Goal: Feedback & Contribution: Submit feedback/report problem

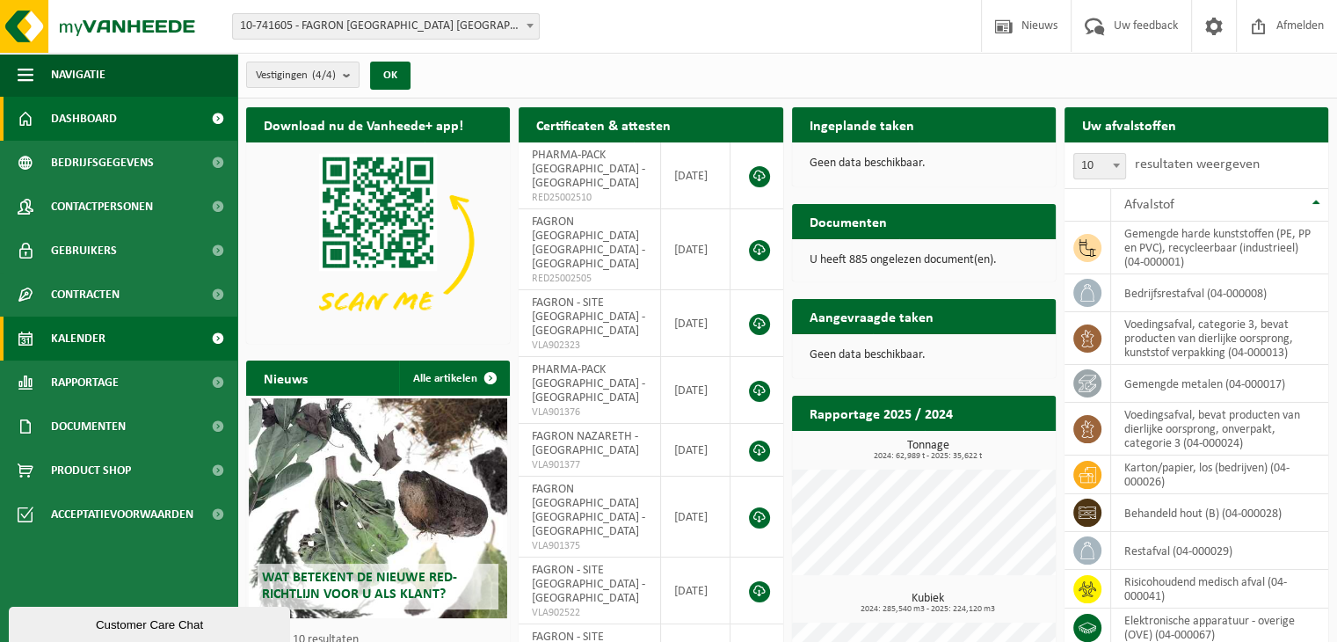
click at [106, 348] on link "Kalender" at bounding box center [118, 339] width 237 height 44
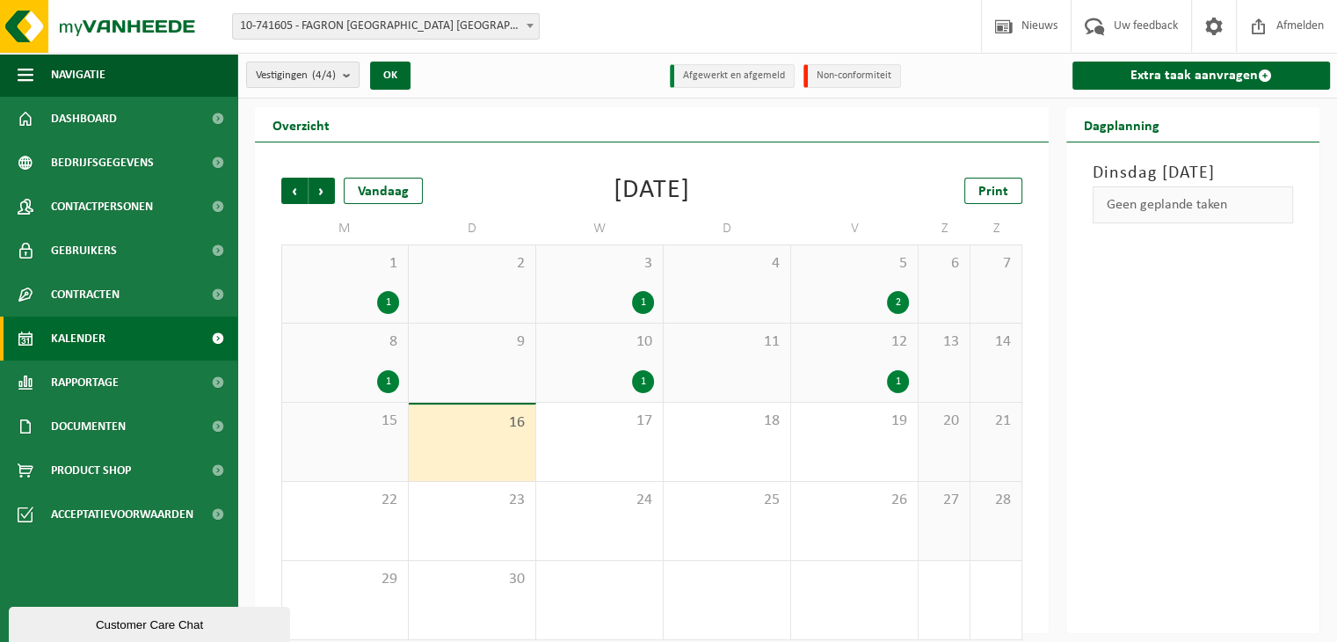
click at [136, 324] on link "Kalender" at bounding box center [118, 339] width 237 height 44
click at [450, 429] on span "16" at bounding box center [472, 422] width 109 height 19
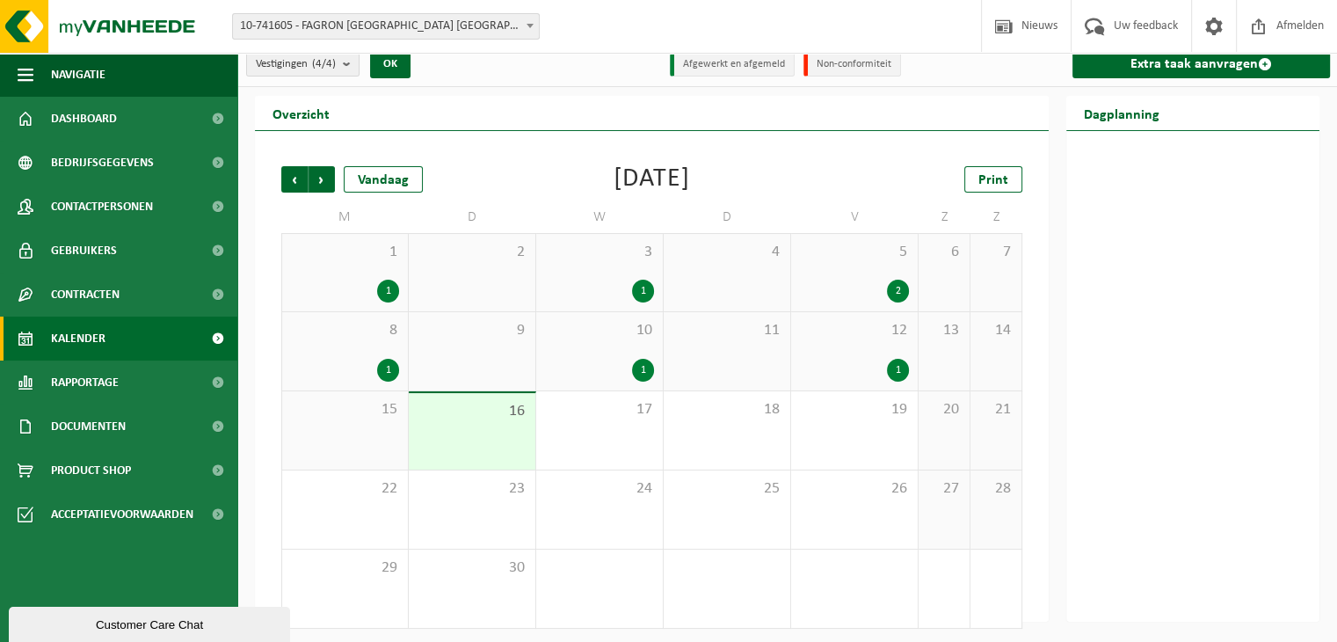
scroll to position [15, 0]
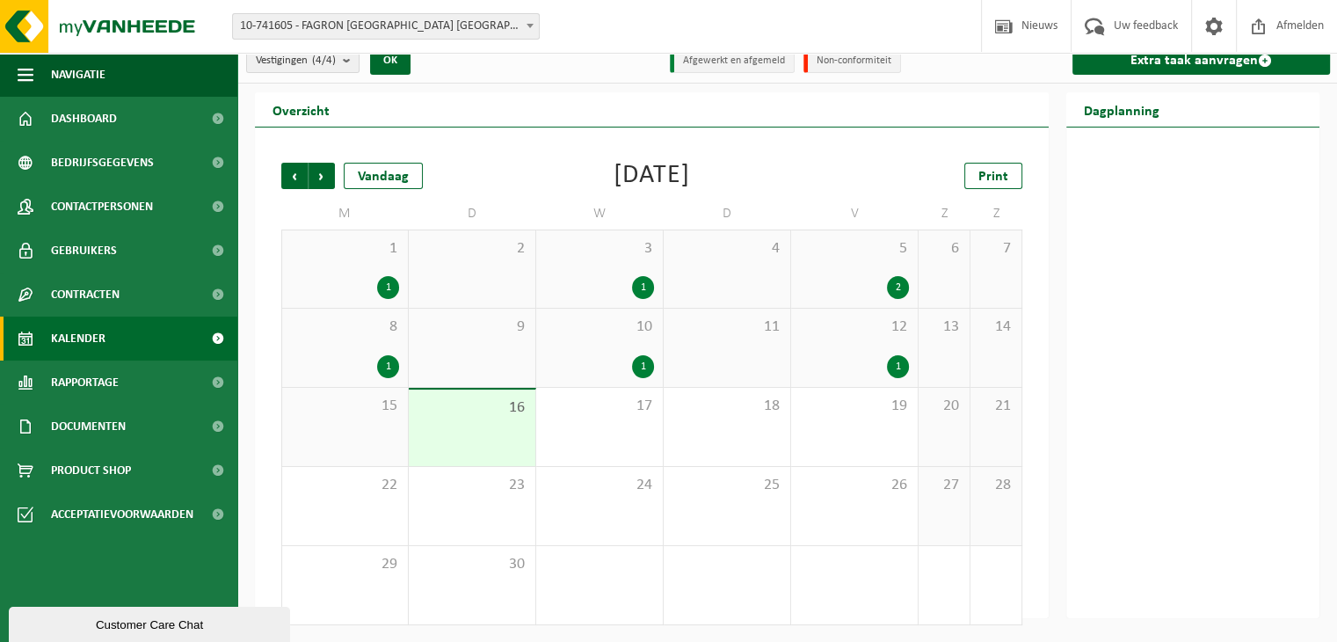
click at [393, 419] on div "15" at bounding box center [345, 427] width 126 height 78
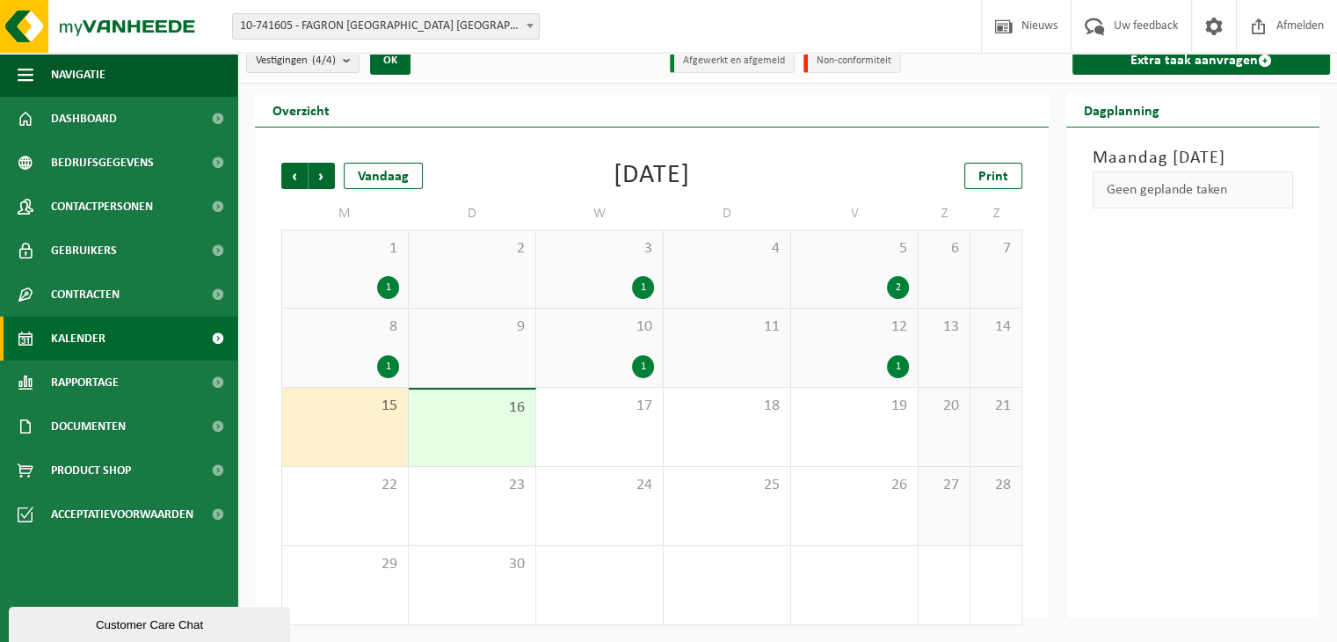
click at [870, 346] on div "12 1" at bounding box center [854, 348] width 127 height 78
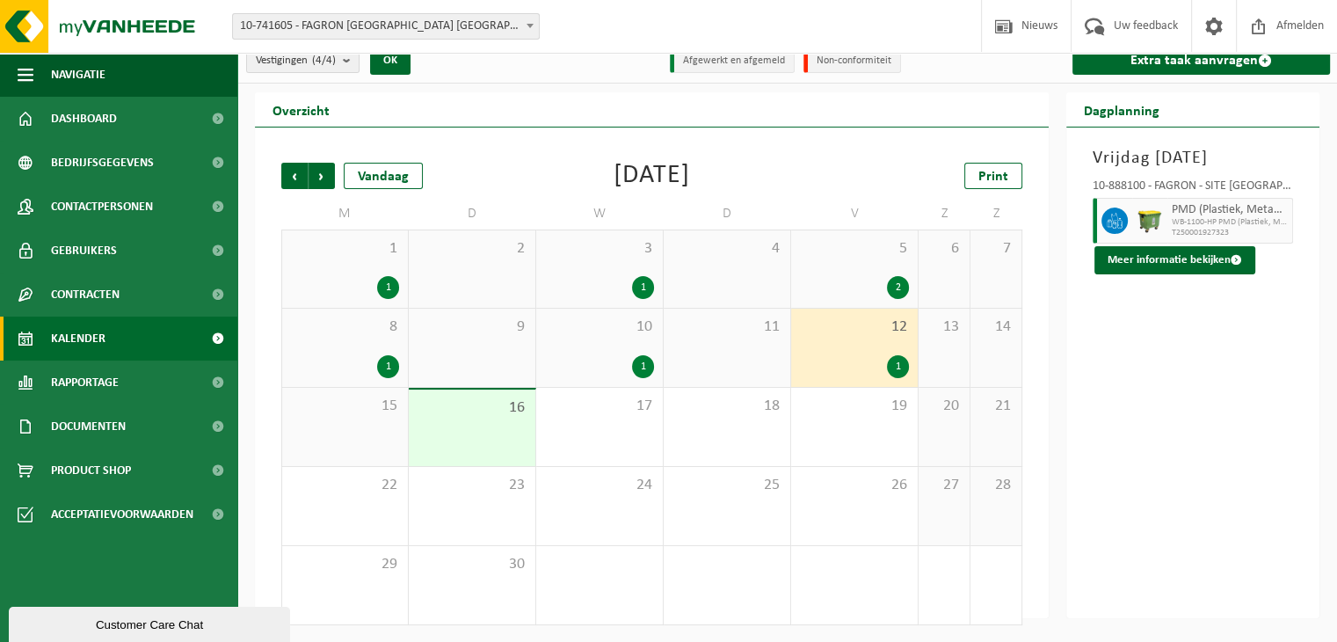
click at [619, 353] on div "10 1" at bounding box center [599, 348] width 127 height 78
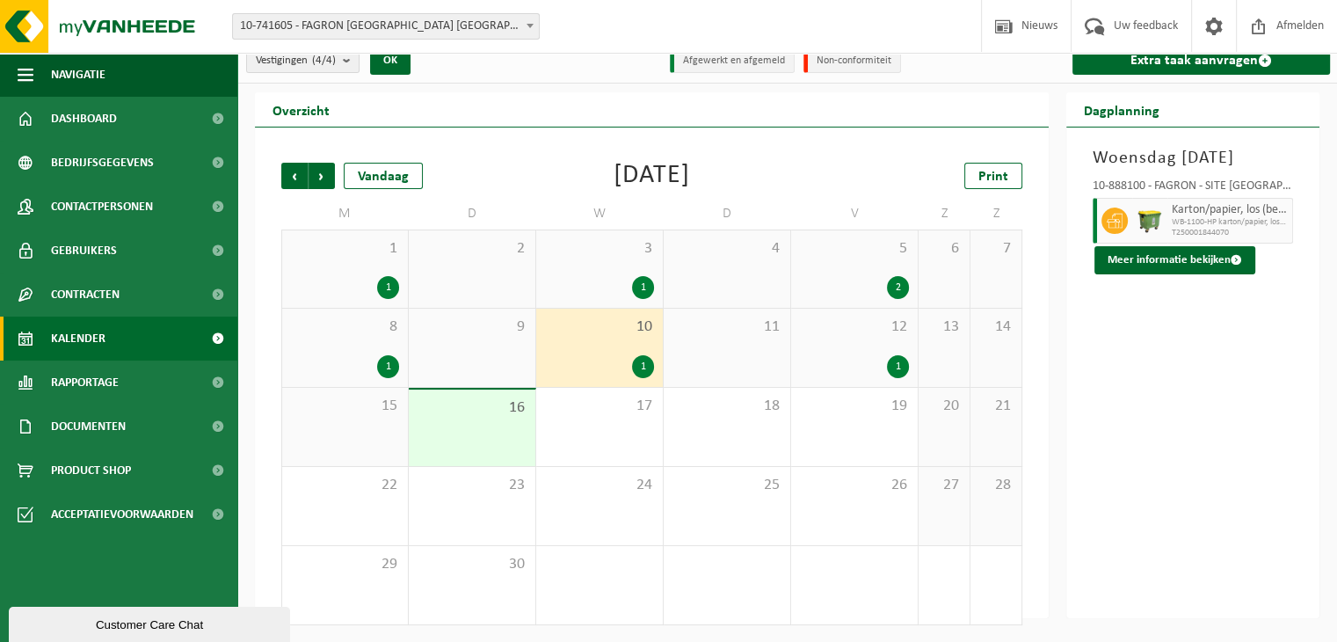
click at [369, 324] on span "8" at bounding box center [345, 326] width 108 height 19
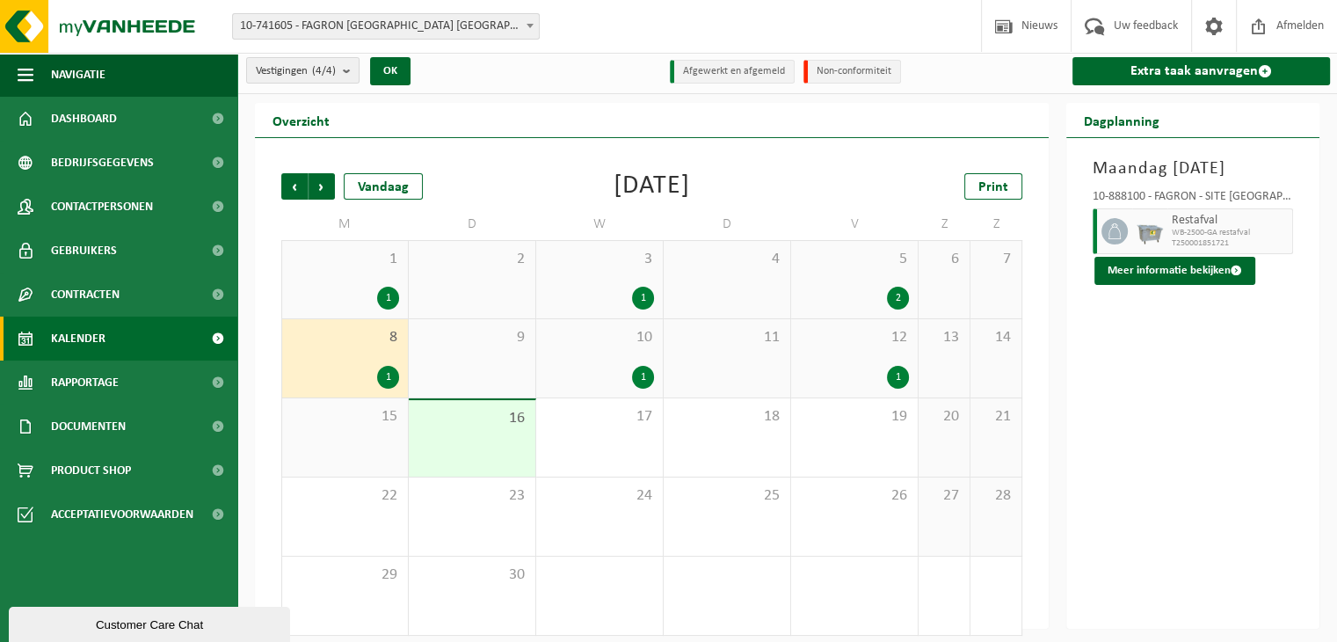
scroll to position [0, 0]
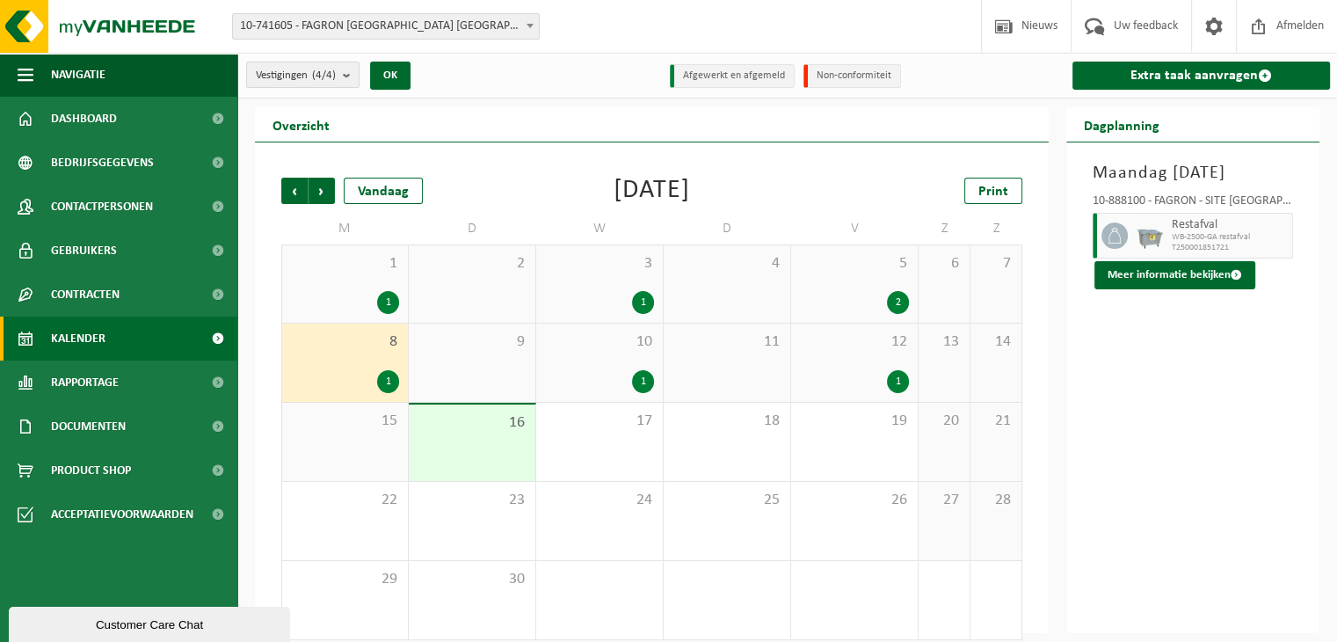
click at [375, 27] on span "10-741605 - FAGRON [GEOGRAPHIC_DATA] [GEOGRAPHIC_DATA] - [GEOGRAPHIC_DATA]" at bounding box center [386, 26] width 306 height 25
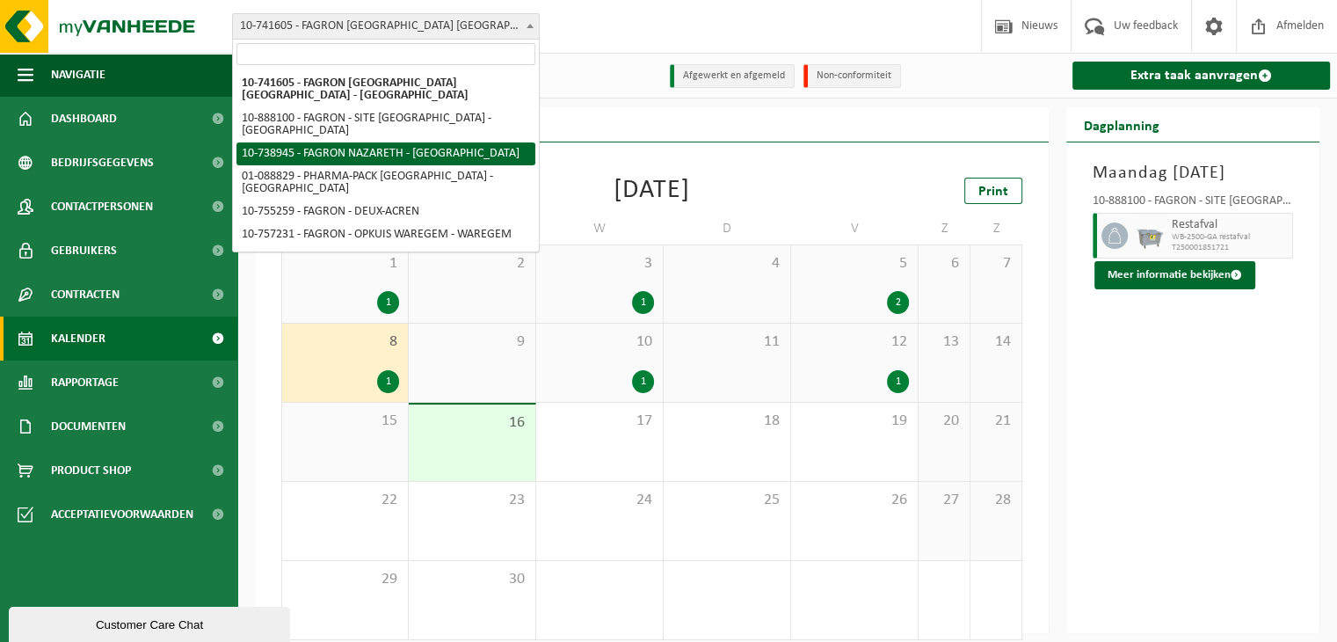
select select "3834"
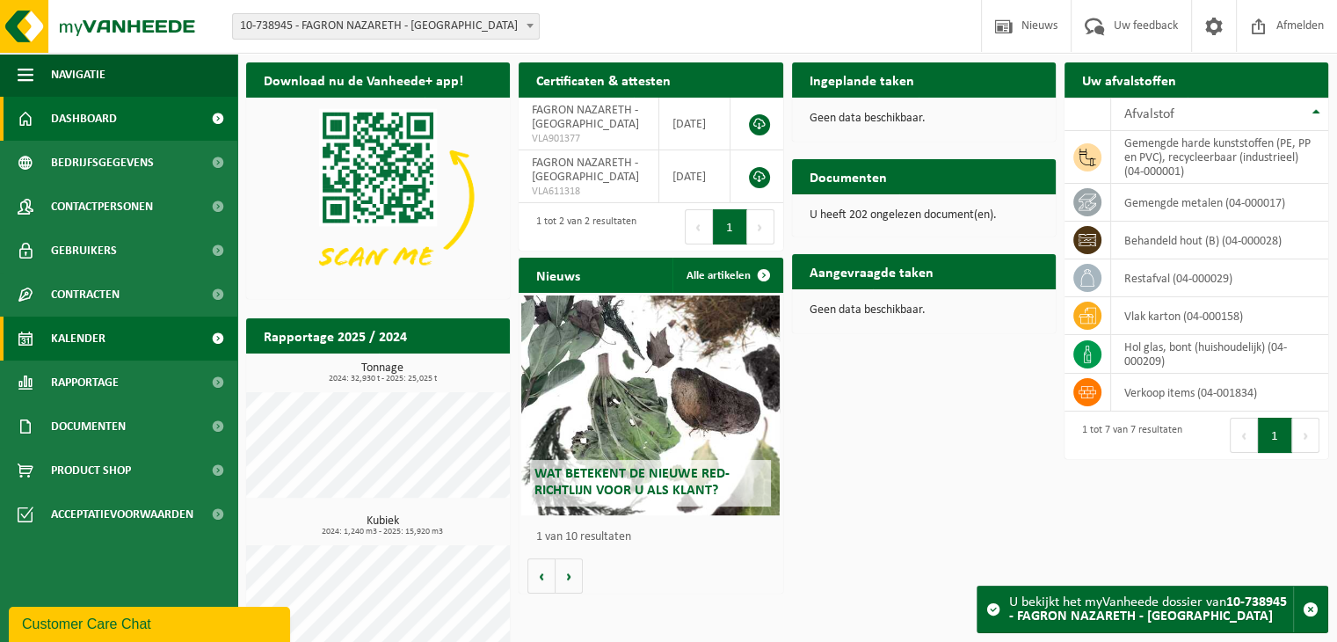
click at [108, 335] on link "Kalender" at bounding box center [118, 339] width 237 height 44
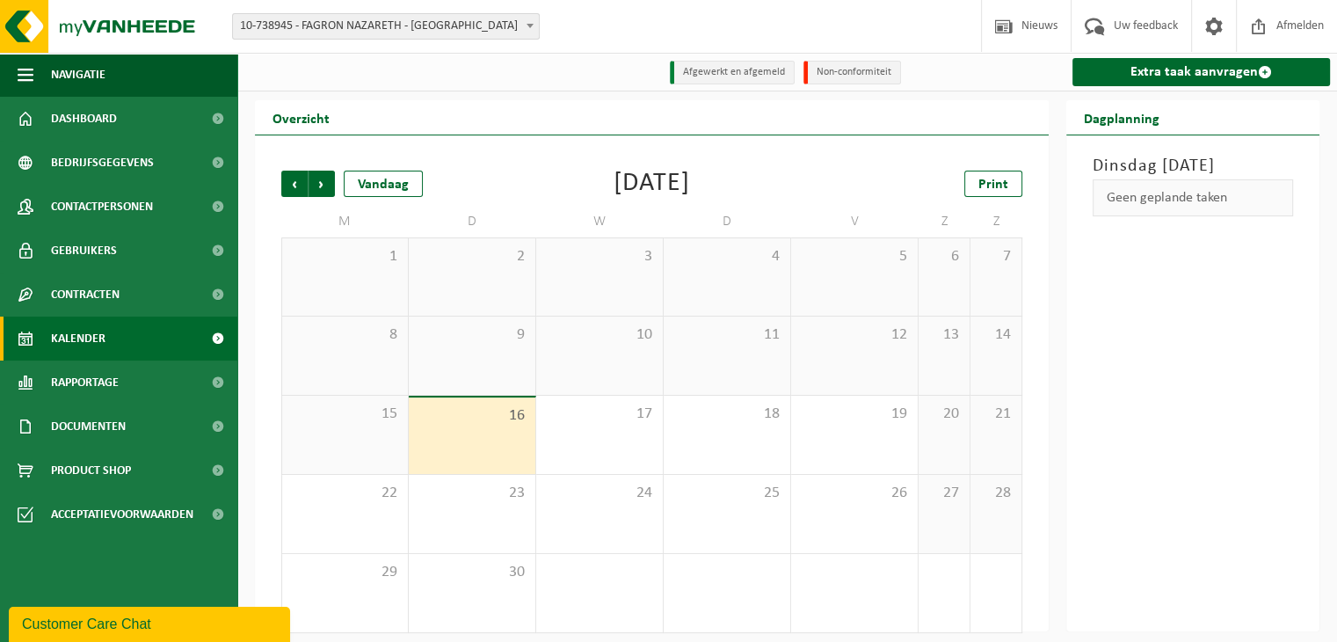
click at [467, 16] on span "10-738945 - FAGRON NAZARETH - [GEOGRAPHIC_DATA]" at bounding box center [386, 26] width 306 height 25
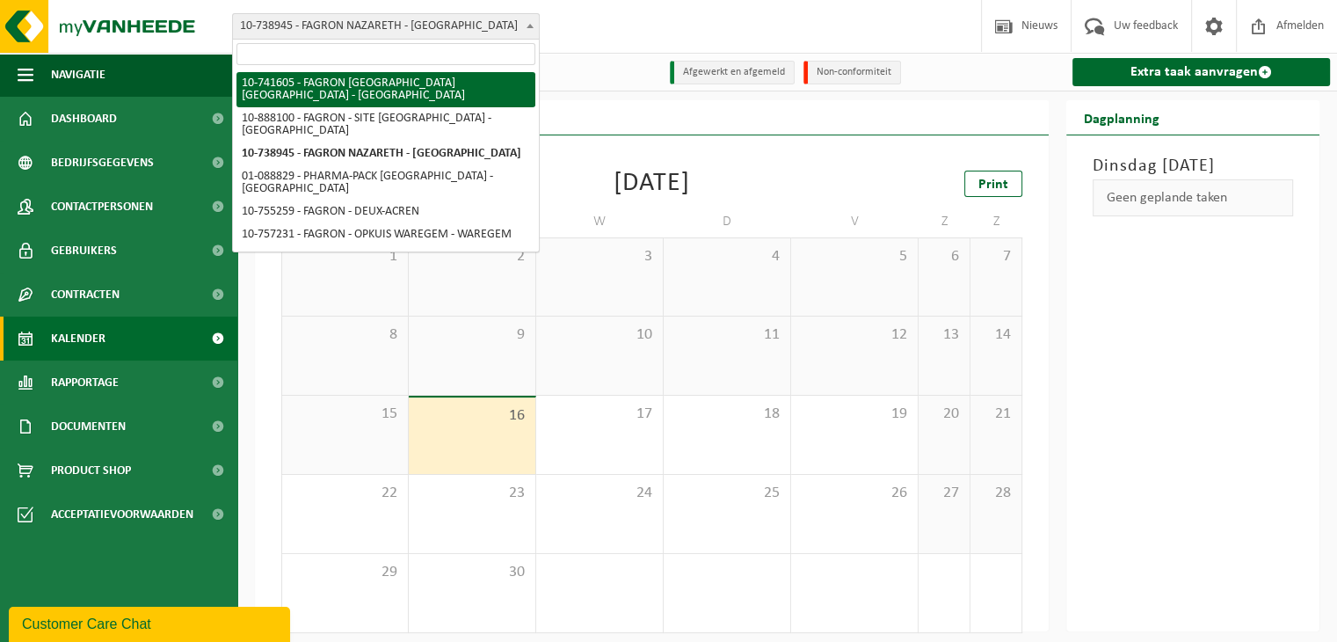
select select "6082"
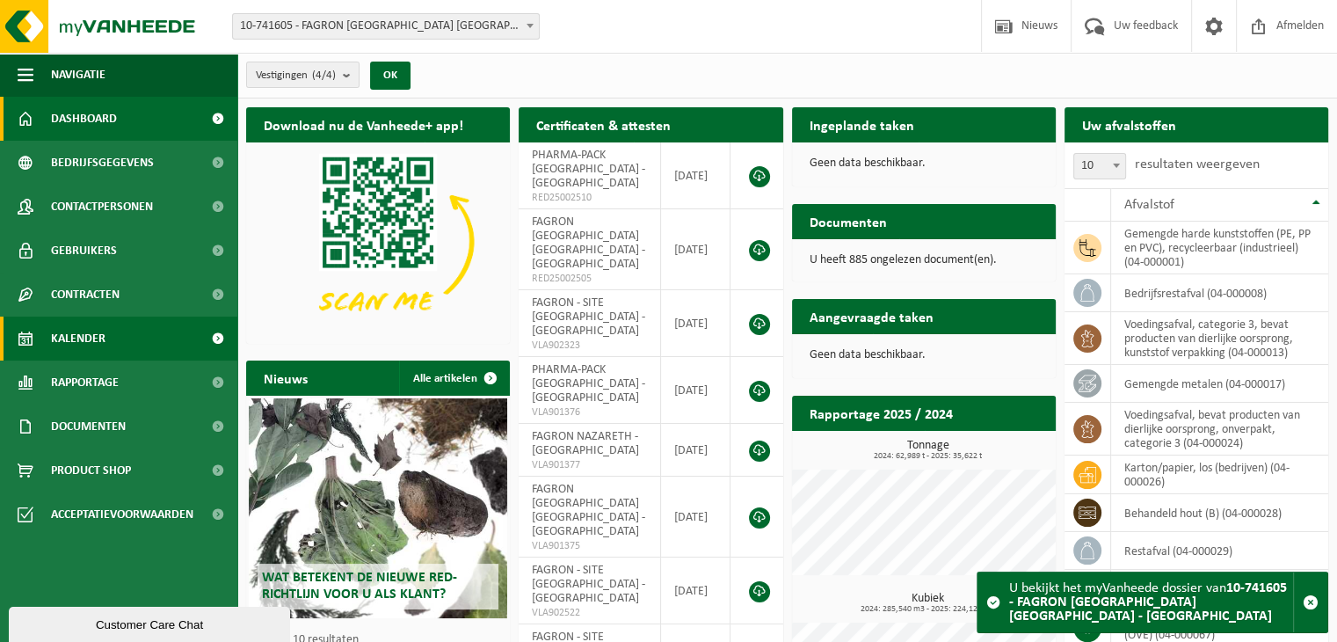
click at [79, 351] on span "Kalender" at bounding box center [78, 339] width 55 height 44
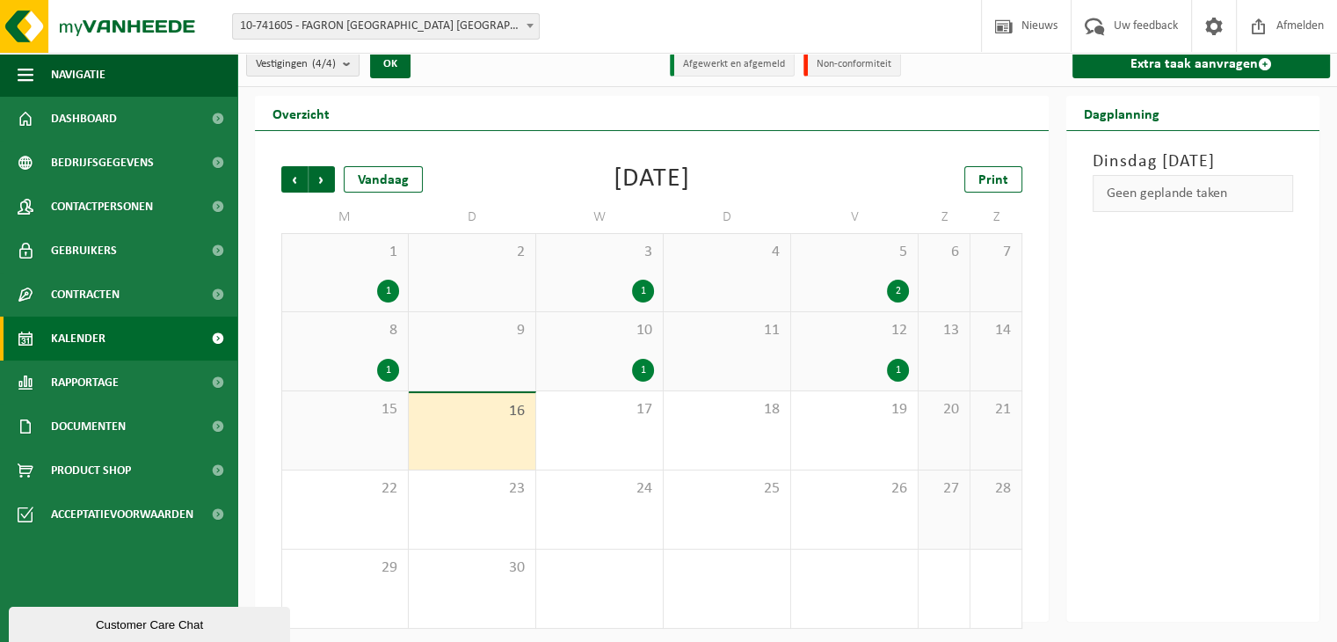
scroll to position [15, 0]
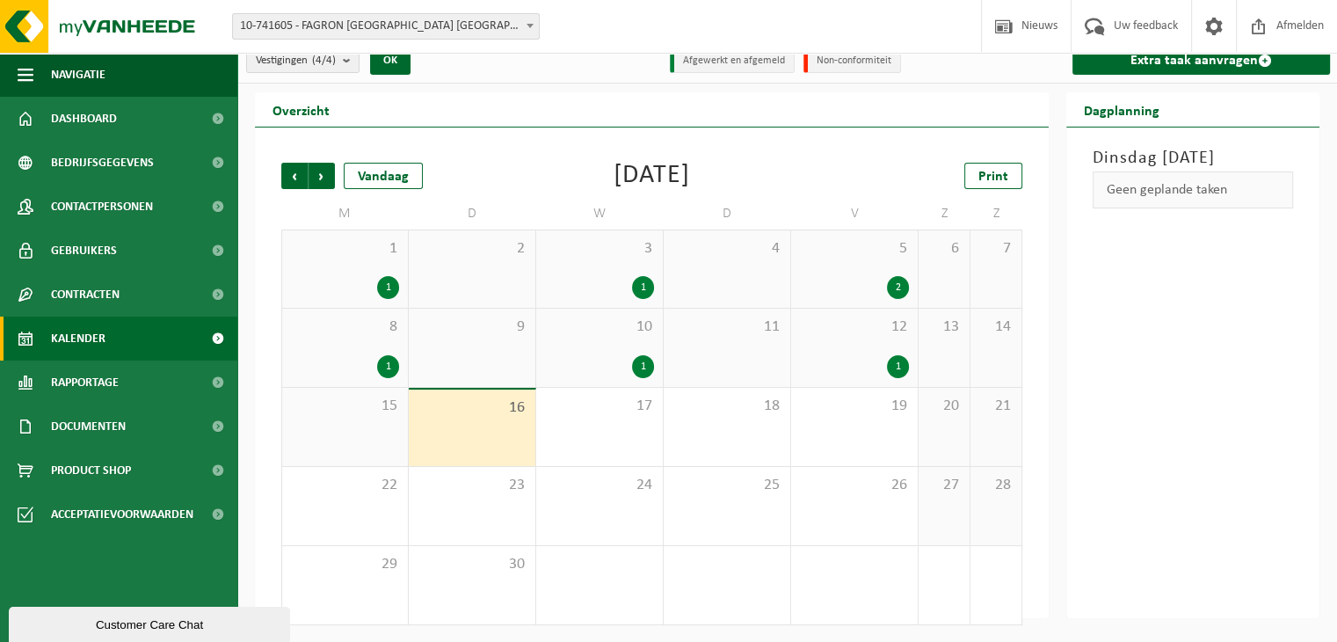
click at [844, 362] on div "1" at bounding box center [854, 366] width 109 height 23
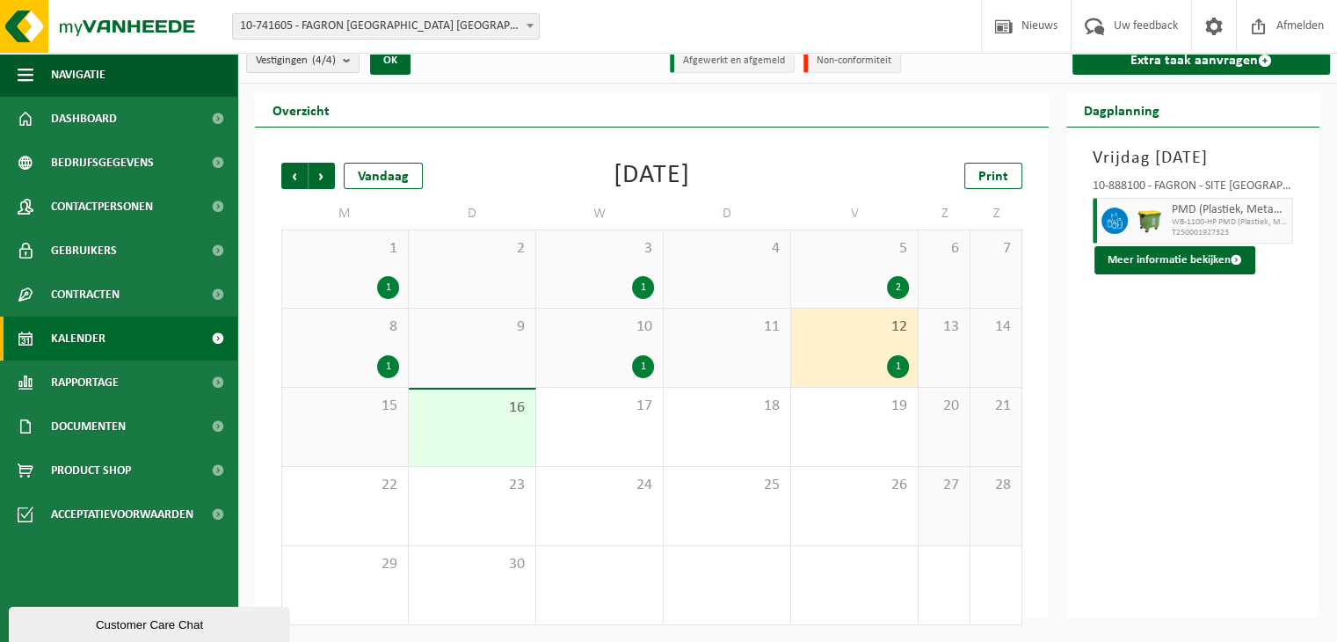
click at [510, 340] on div "9" at bounding box center [472, 348] width 127 height 78
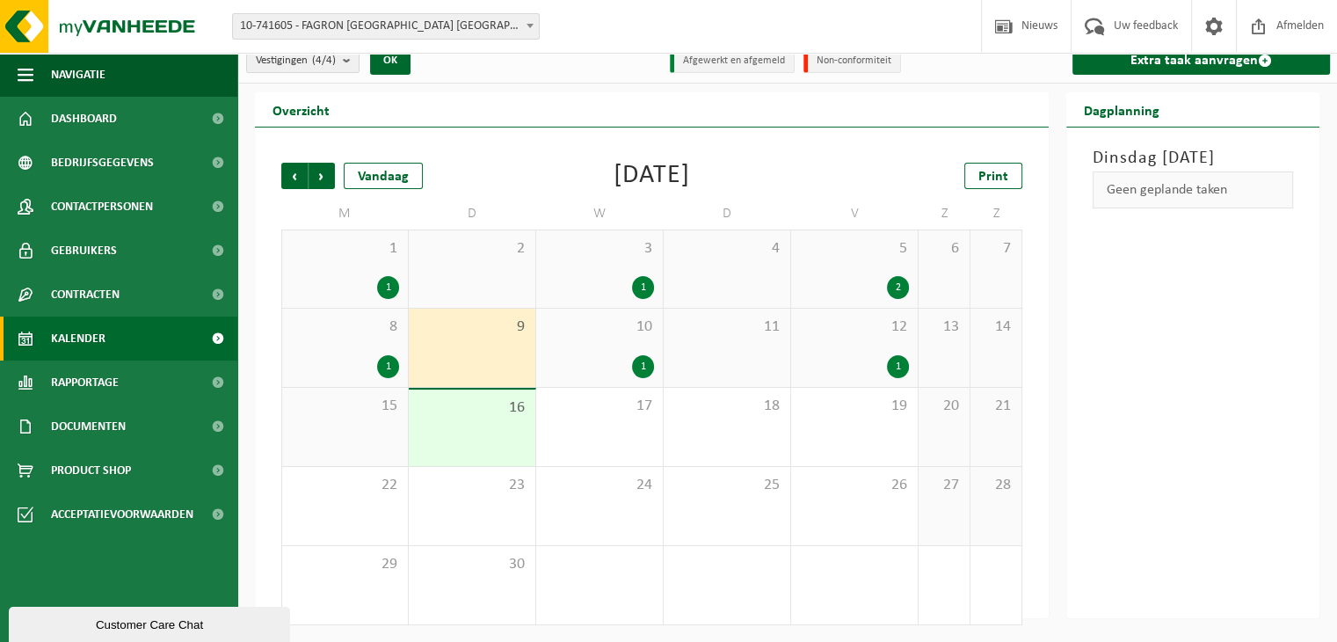
click at [334, 339] on div "8 1" at bounding box center [345, 348] width 126 height 78
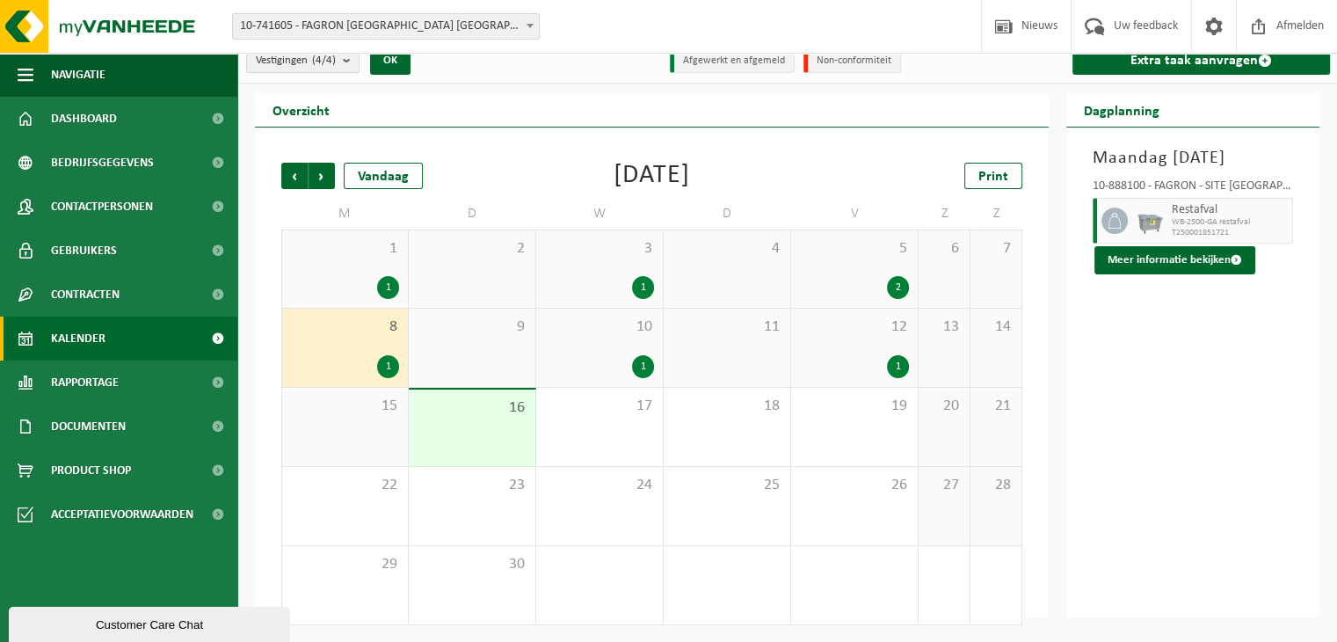
click at [574, 346] on div "10 1" at bounding box center [599, 348] width 127 height 78
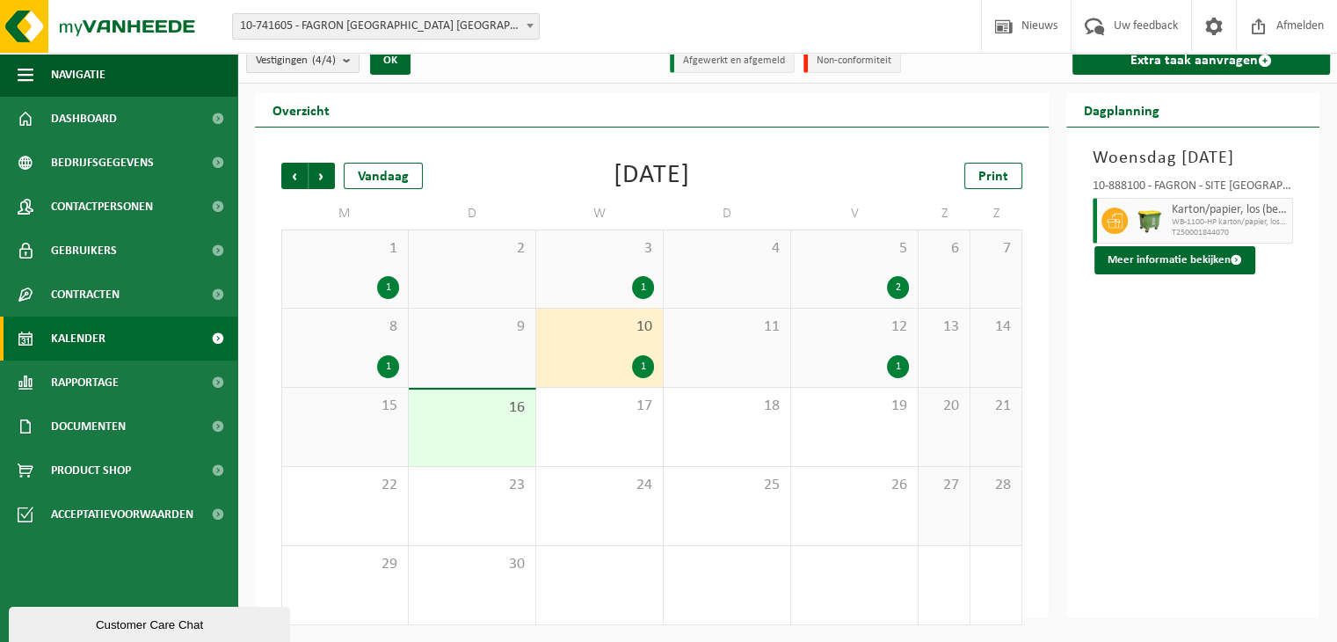
scroll to position [0, 0]
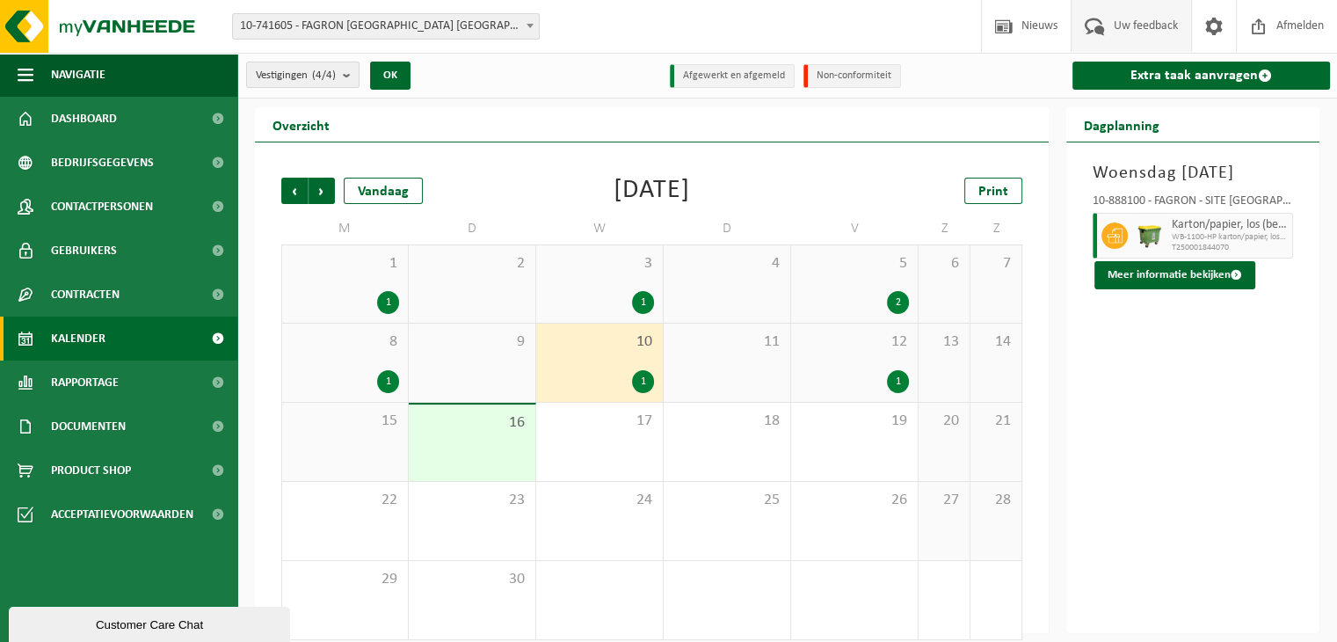
click at [1144, 15] on span "Uw feedback" at bounding box center [1146, 26] width 73 height 52
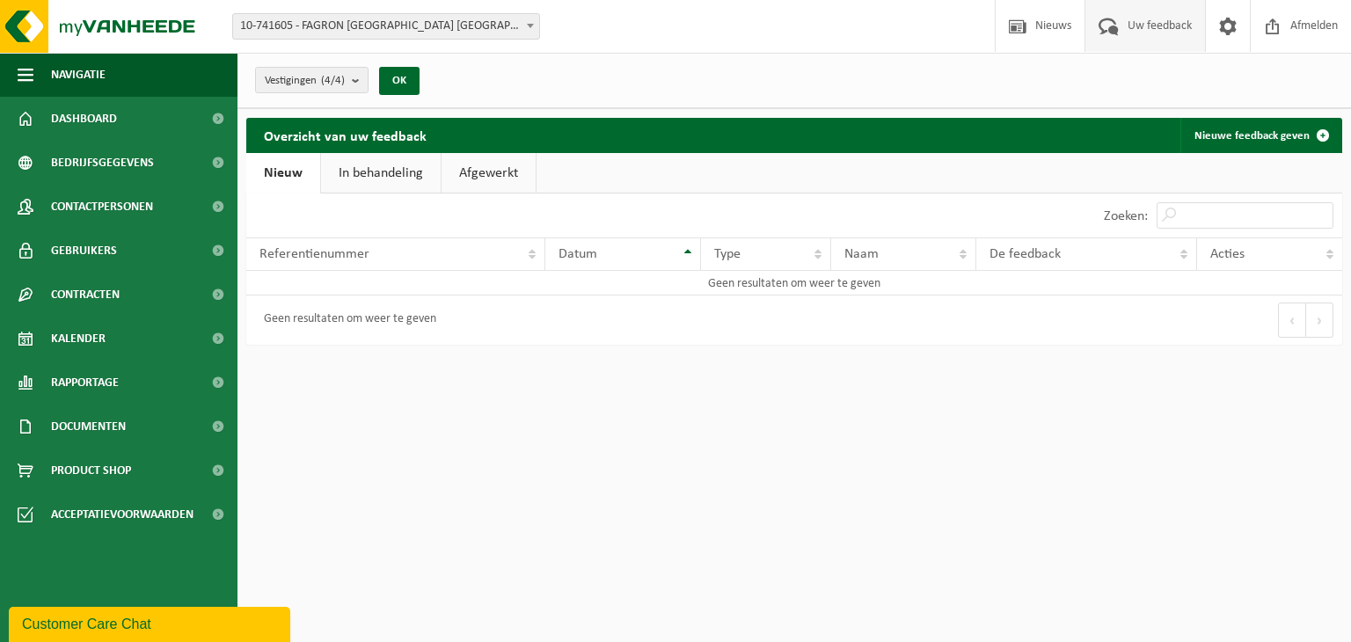
click at [411, 166] on link "In behandeling" at bounding box center [381, 173] width 120 height 40
click at [478, 173] on link "Afgewerkt" at bounding box center [491, 173] width 94 height 40
click at [1247, 133] on link "Nieuwe feedback geven" at bounding box center [1260, 135] width 160 height 35
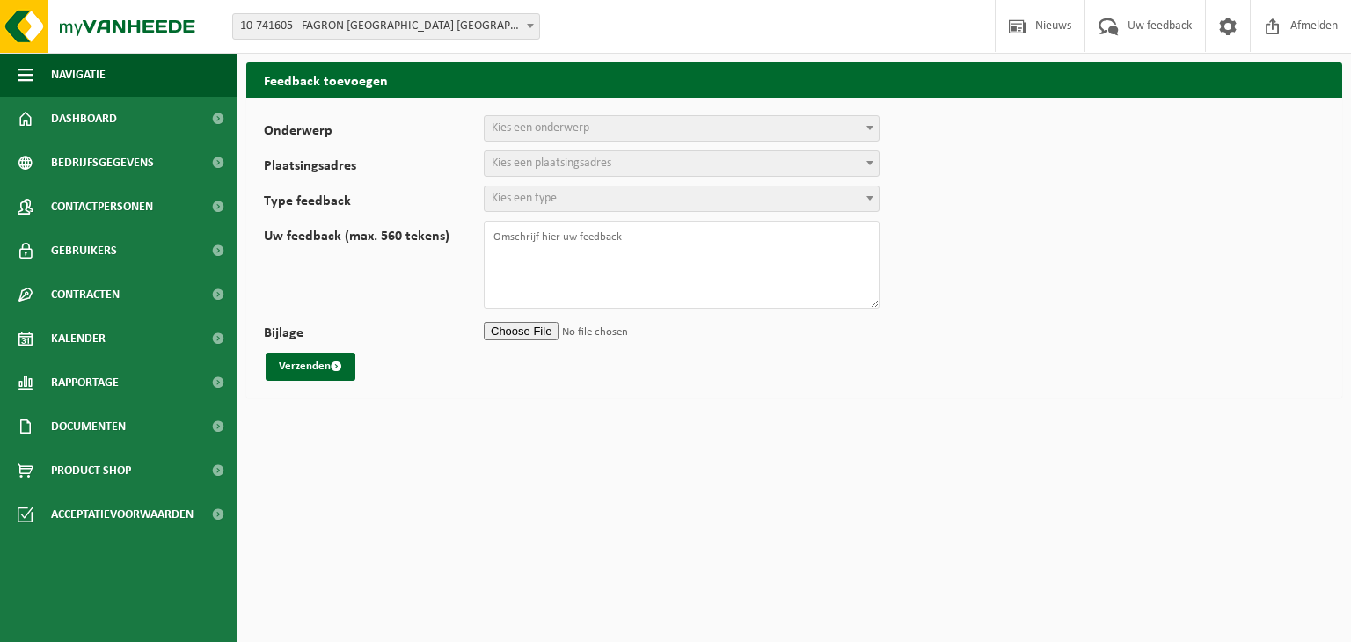
select select
click at [786, 128] on span "Kies een onderwerp" at bounding box center [681, 128] width 394 height 25
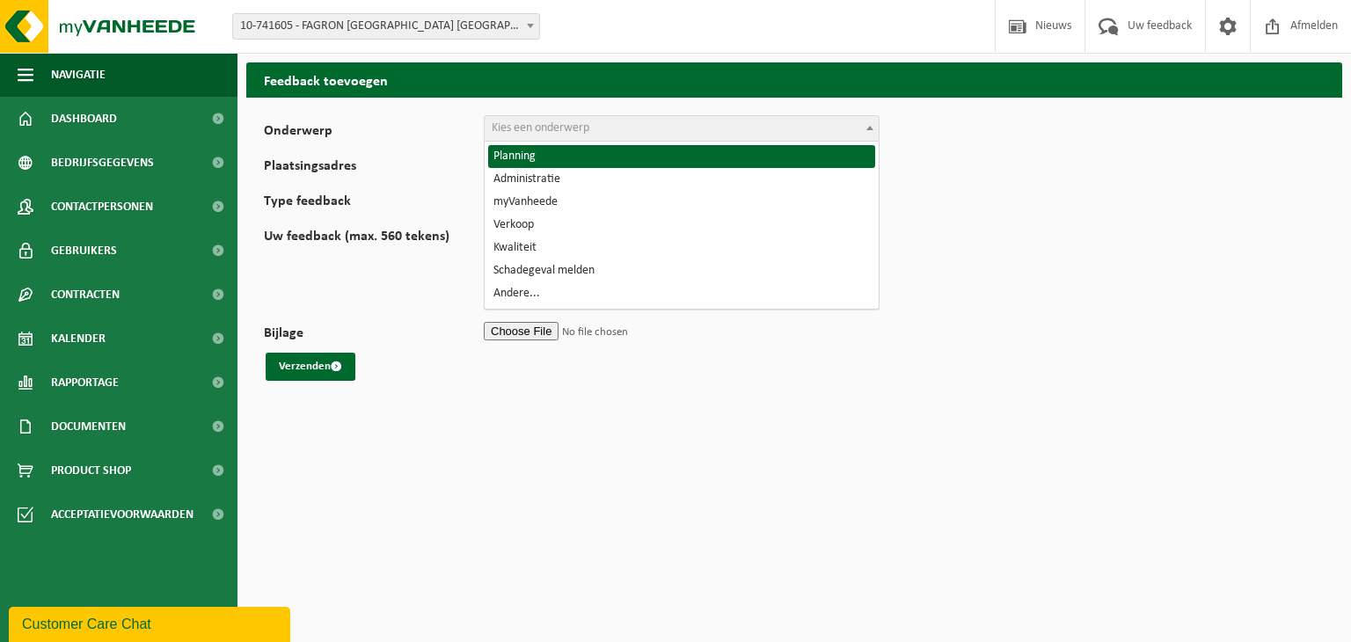
click at [786, 128] on span "Kies een onderwerp" at bounding box center [681, 128] width 394 height 25
